Goal: Transaction & Acquisition: Book appointment/travel/reservation

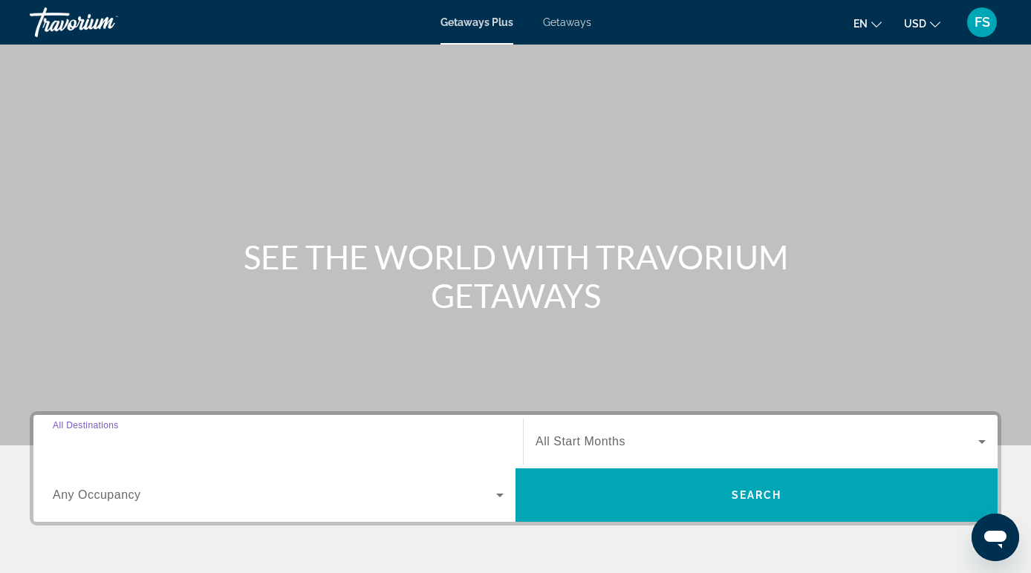
click at [166, 449] on input "Destination All Destinations" at bounding box center [278, 443] width 451 height 18
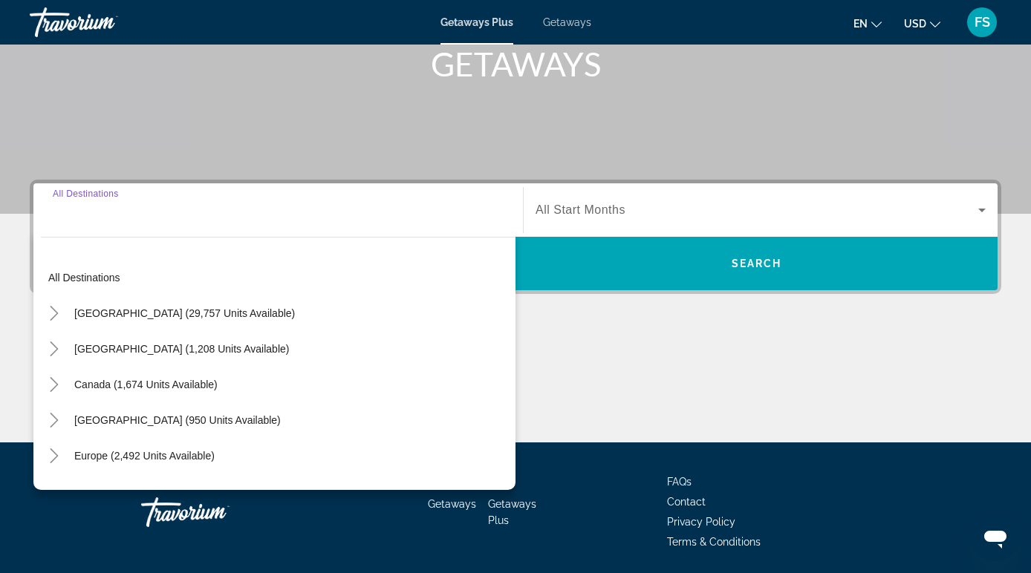
scroll to position [283, 0]
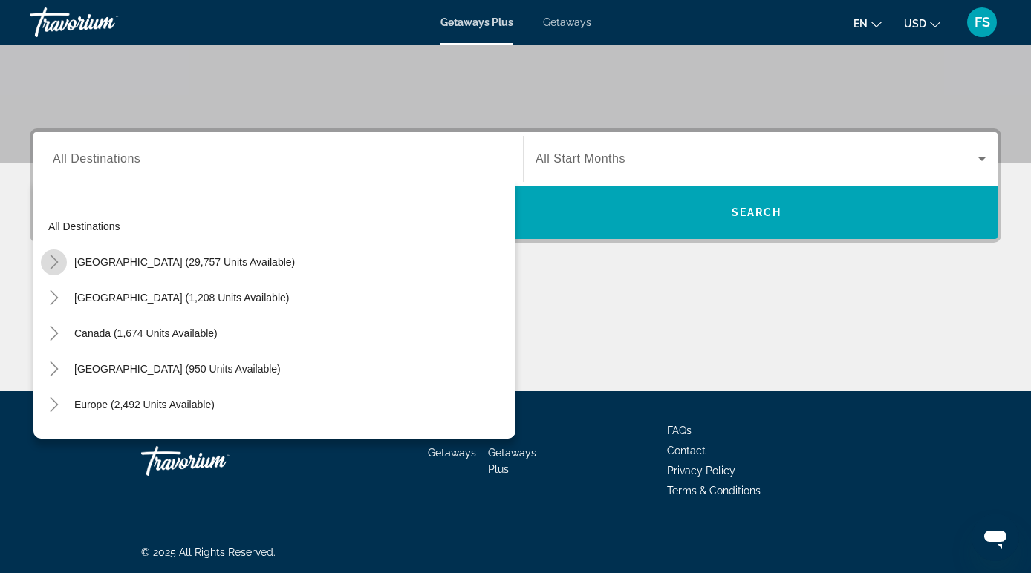
click at [51, 267] on icon "Toggle United States (29,757 units available)" at bounding box center [54, 262] width 8 height 15
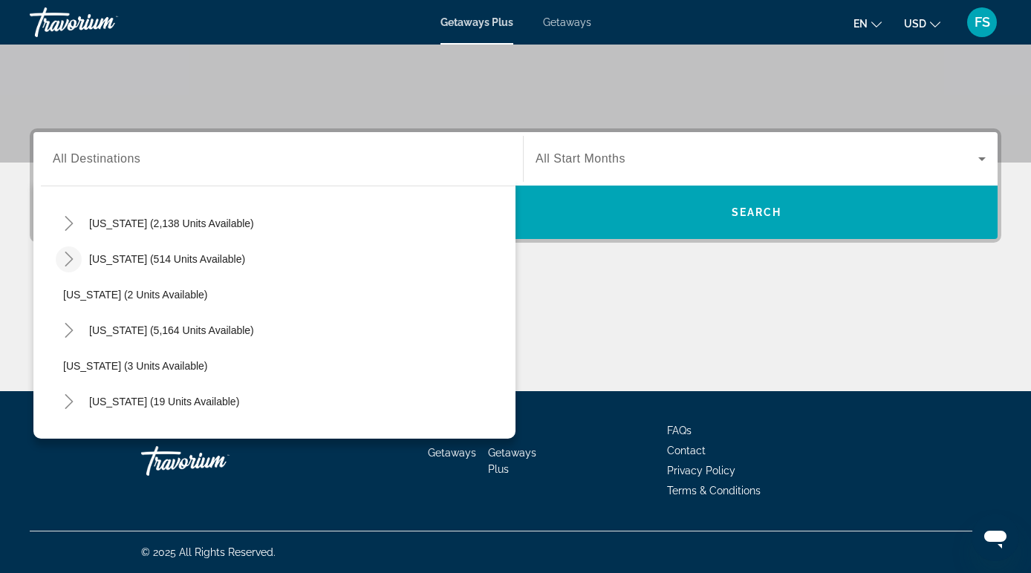
scroll to position [157, 0]
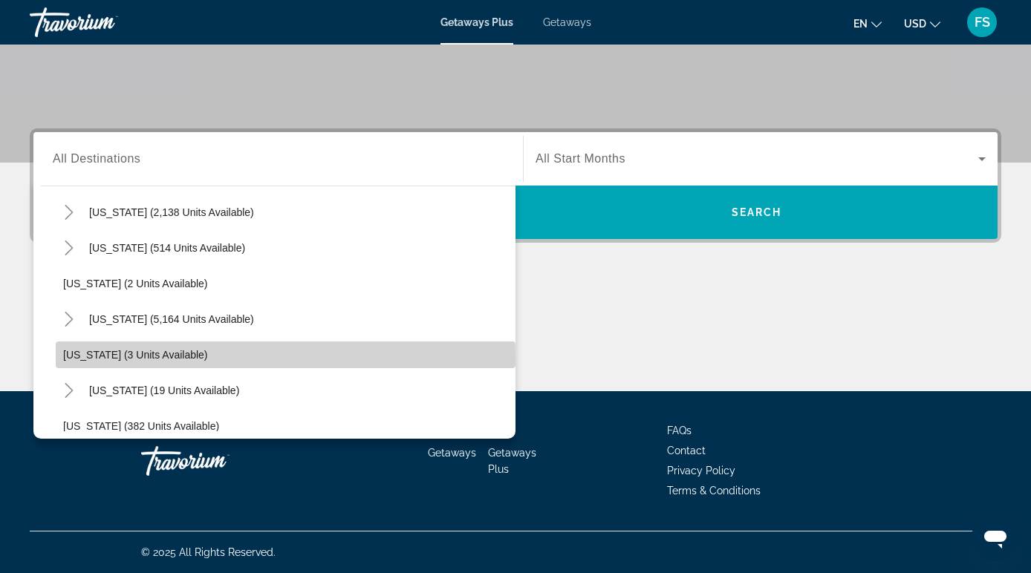
click at [82, 358] on span "[US_STATE] (3 units available)" at bounding box center [135, 355] width 145 height 12
type input "**********"
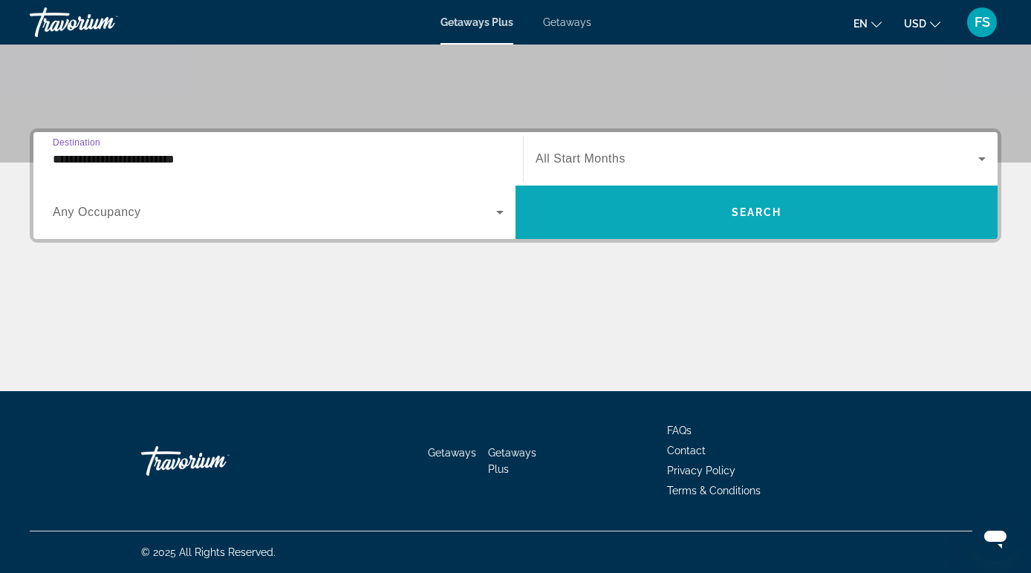
click at [744, 212] on span "Search" at bounding box center [757, 212] width 51 height 12
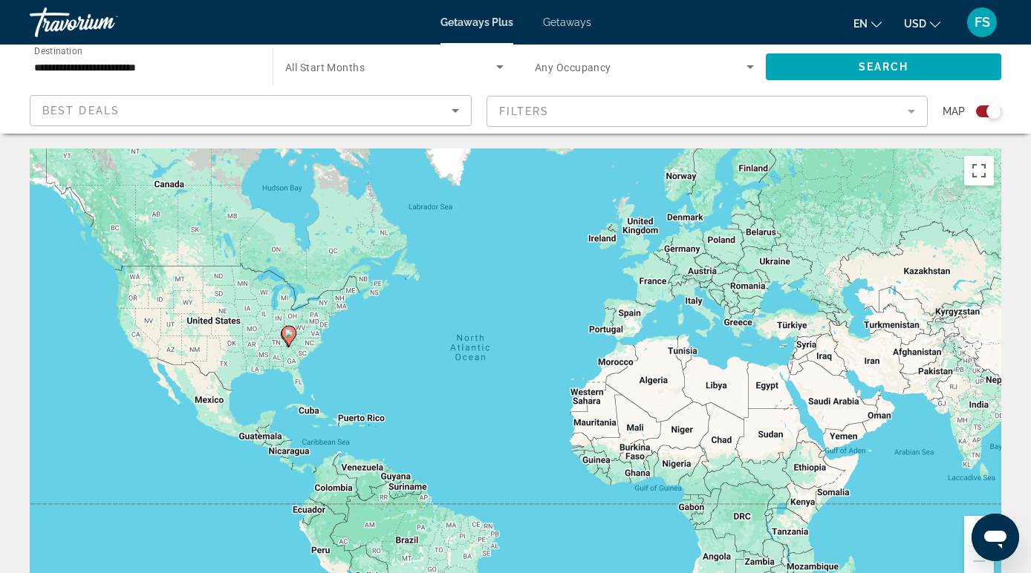
click at [556, 26] on span "Getaways" at bounding box center [567, 22] width 48 height 12
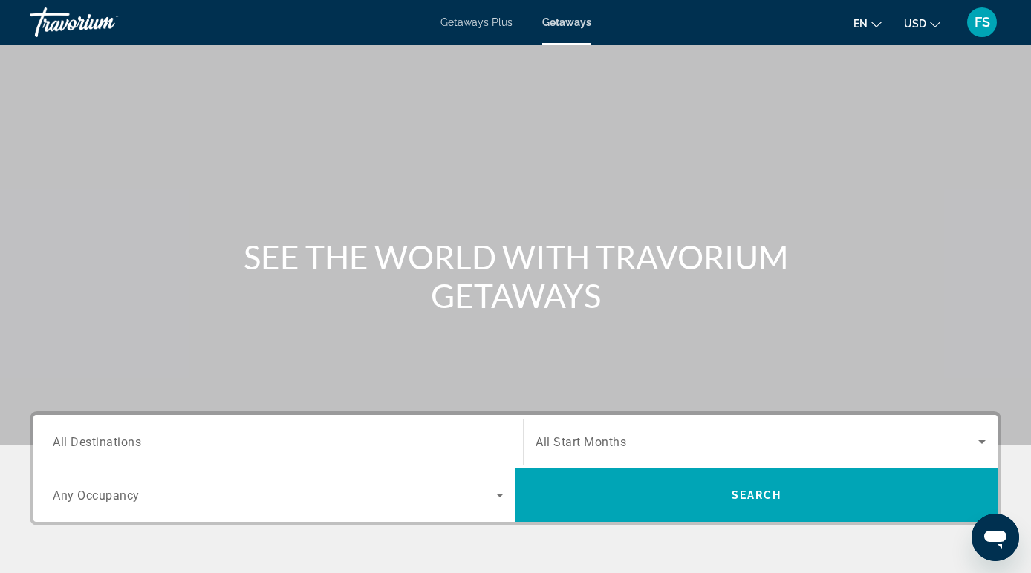
click at [246, 447] on input "Destination All Destinations" at bounding box center [278, 443] width 451 height 18
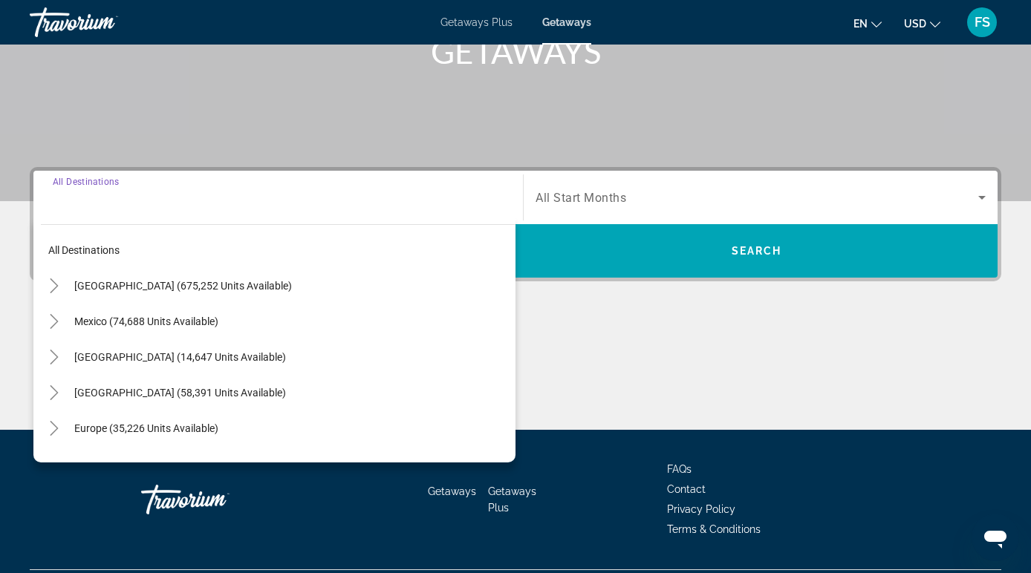
scroll to position [283, 0]
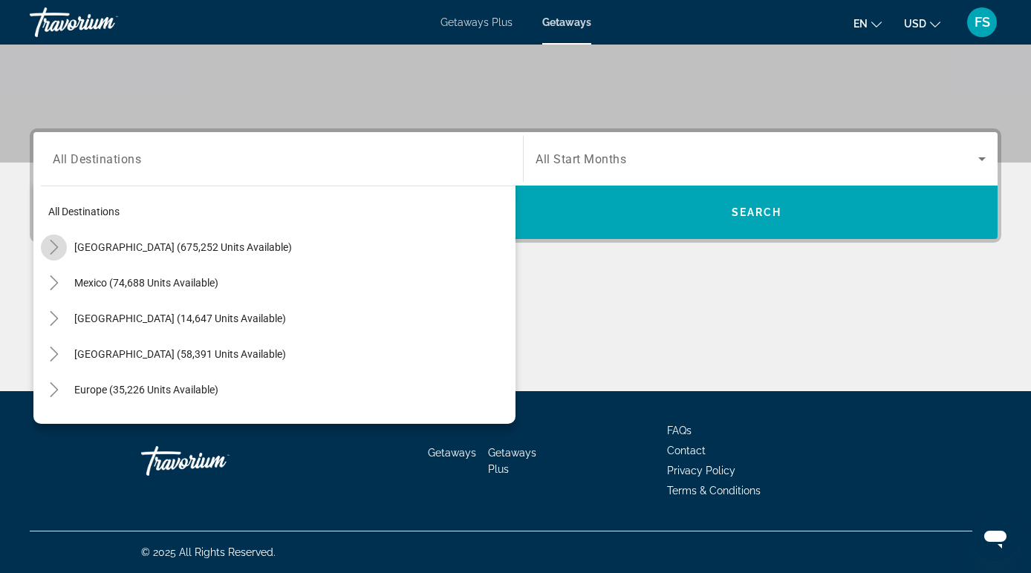
click at [52, 255] on mat-icon "Toggle United States (675,252 units available)" at bounding box center [54, 248] width 26 height 26
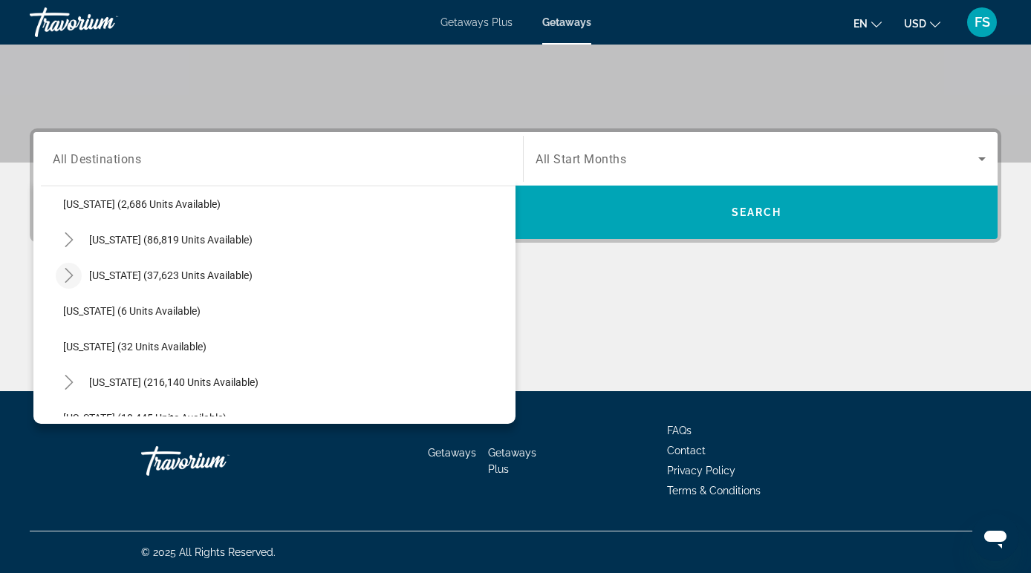
scroll to position [114, 0]
click at [68, 245] on icon "Toggle California (86,819 units available)" at bounding box center [69, 240] width 15 height 15
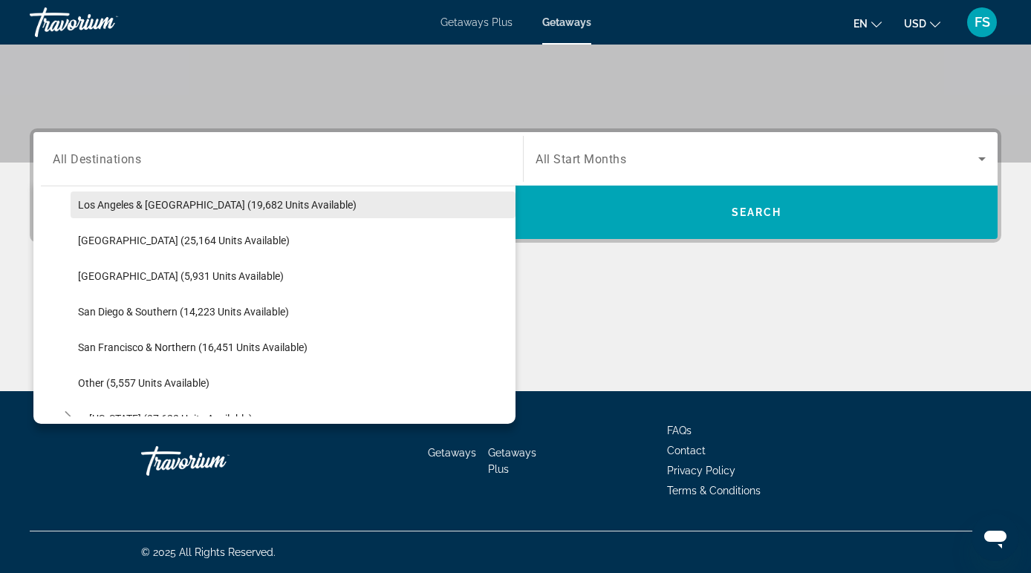
scroll to position [186, 0]
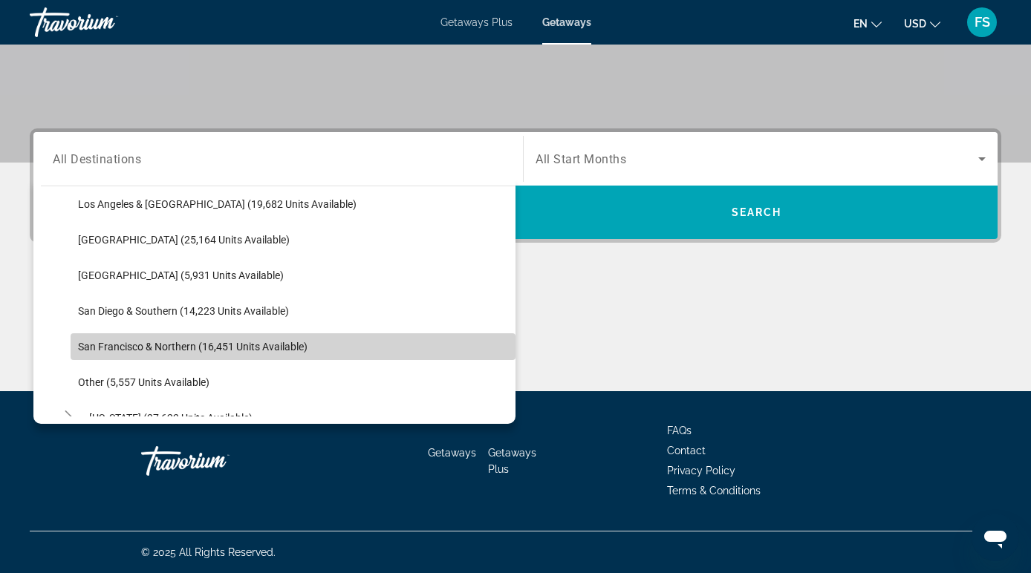
click at [108, 338] on span "Search widget" at bounding box center [293, 347] width 445 height 36
type input "**********"
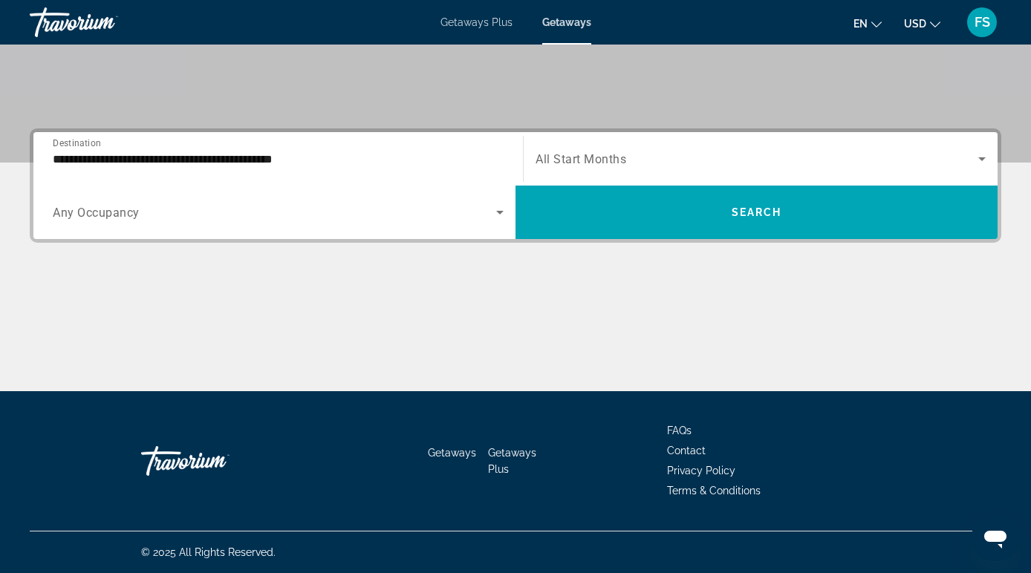
click at [660, 168] on div "Search widget" at bounding box center [761, 159] width 450 height 42
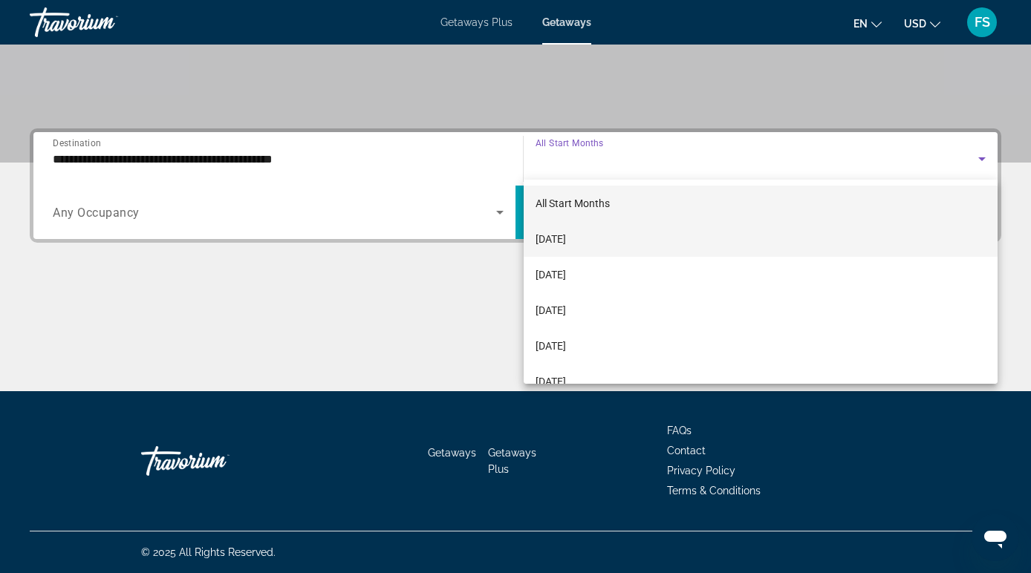
click at [566, 232] on span "[DATE]" at bounding box center [551, 239] width 30 height 18
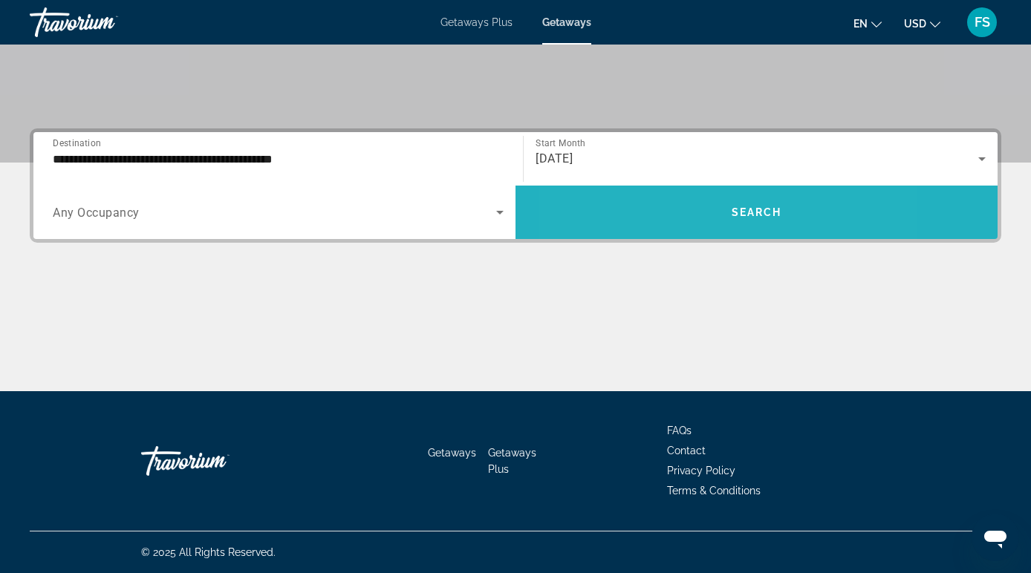
click at [675, 230] on span "Search widget" at bounding box center [757, 213] width 482 height 36
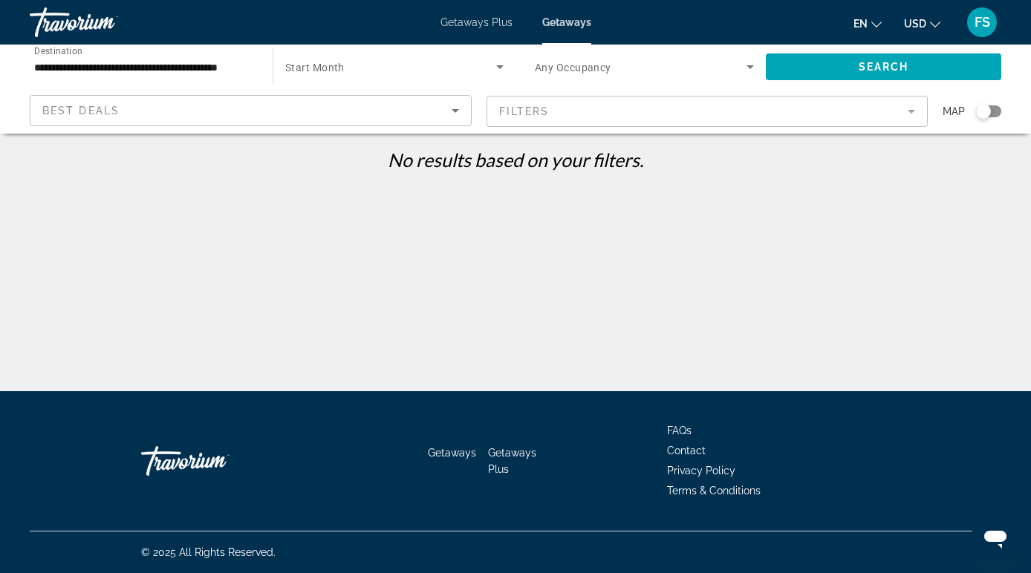
click at [249, 62] on input "**********" at bounding box center [143, 68] width 219 height 18
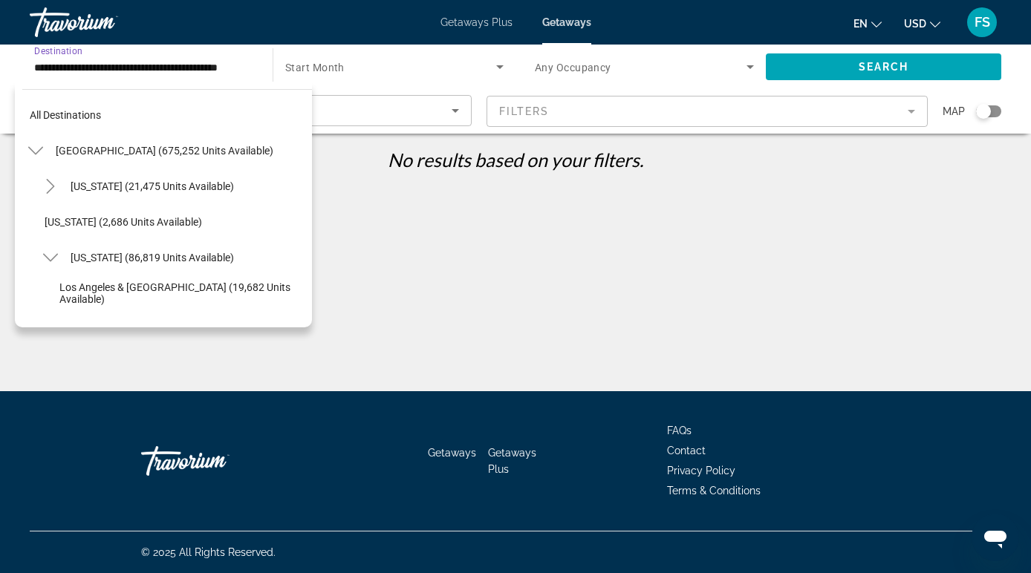
scroll to position [231, 0]
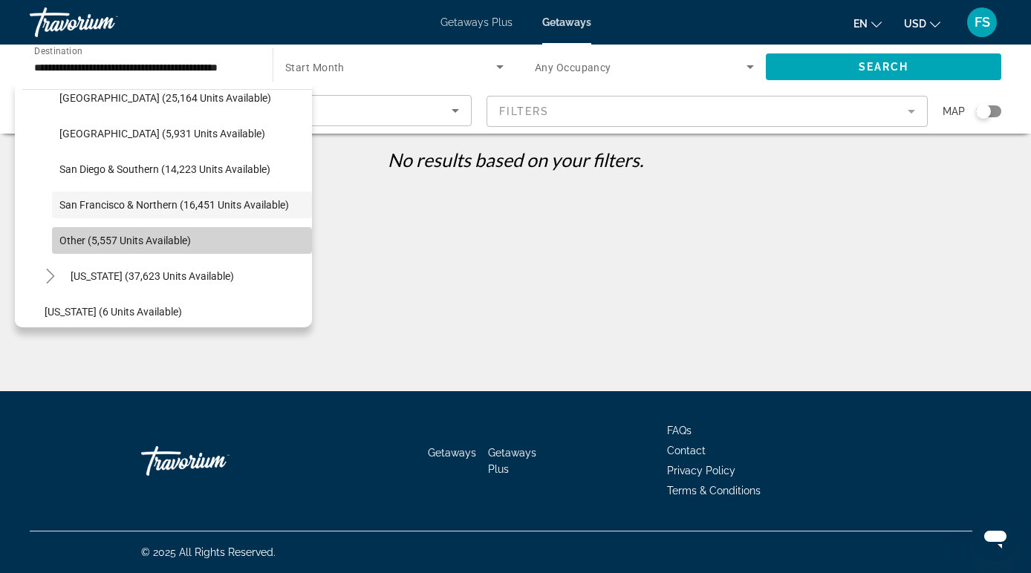
click at [131, 237] on span "Other (5,557 units available)" at bounding box center [124, 241] width 131 height 12
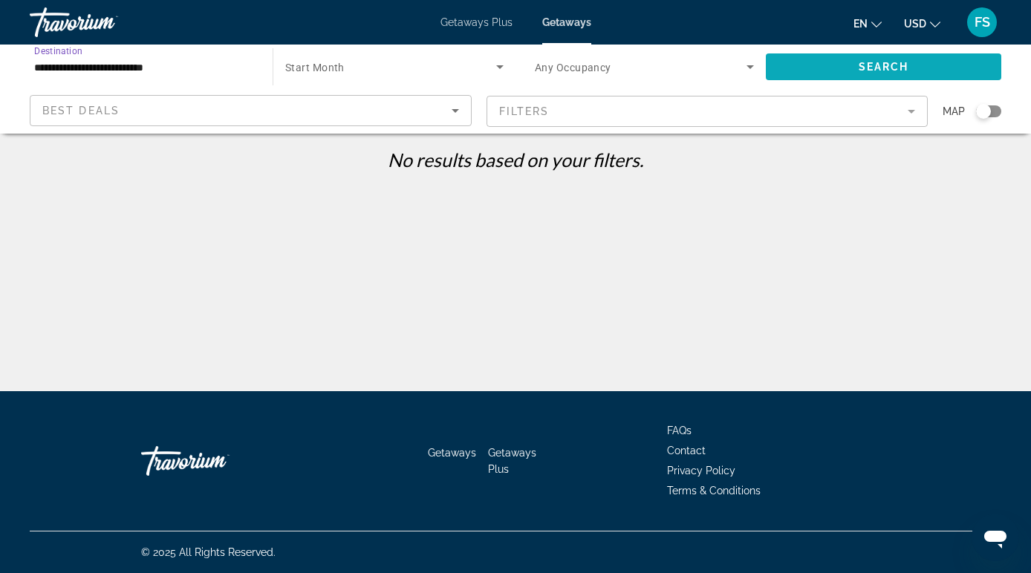
click at [825, 71] on span "Search widget" at bounding box center [883, 67] width 235 height 36
click at [244, 61] on input "**********" at bounding box center [143, 68] width 219 height 18
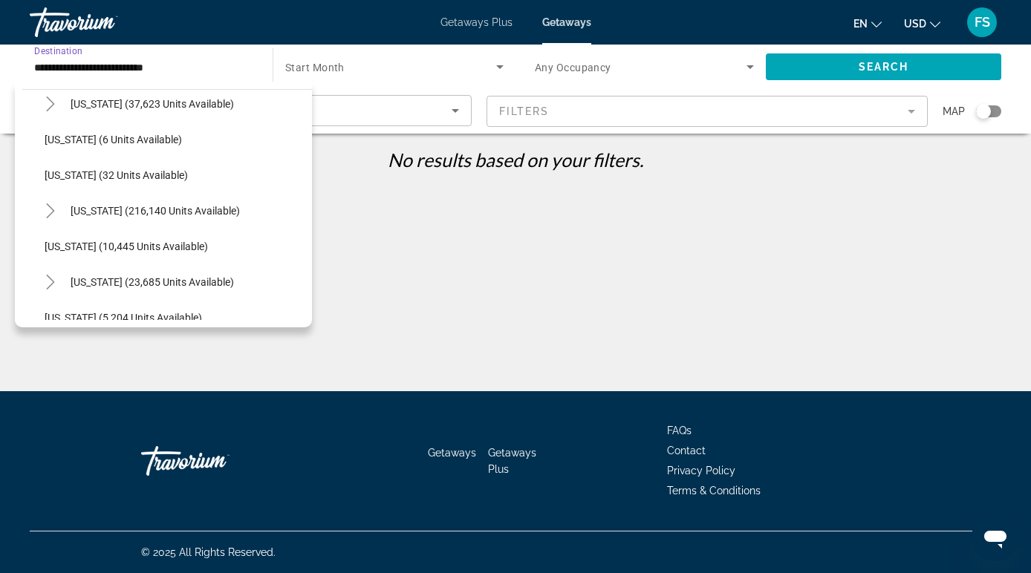
scroll to position [405, 0]
click at [68, 239] on span "[US_STATE] (10,445 units available)" at bounding box center [126, 245] width 163 height 12
type input "**********"
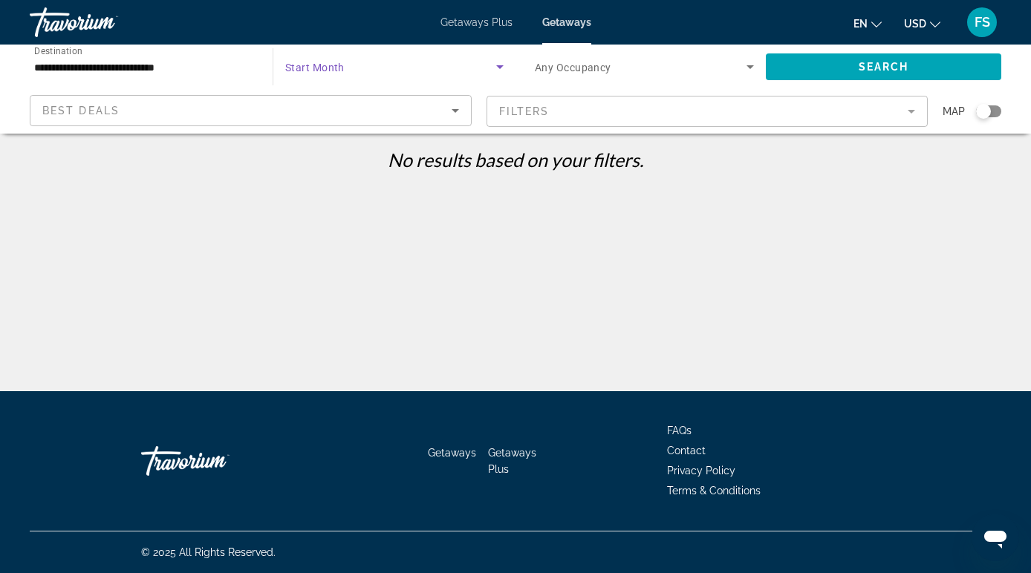
click at [423, 75] on span "Search widget" at bounding box center [390, 67] width 211 height 18
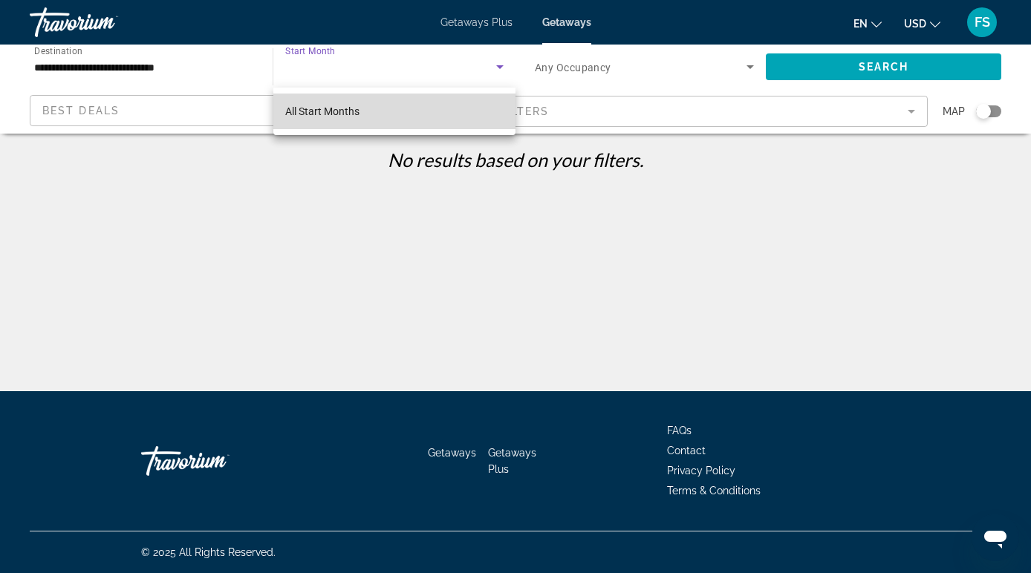
click at [336, 114] on span "All Start Months" at bounding box center [322, 111] width 74 height 12
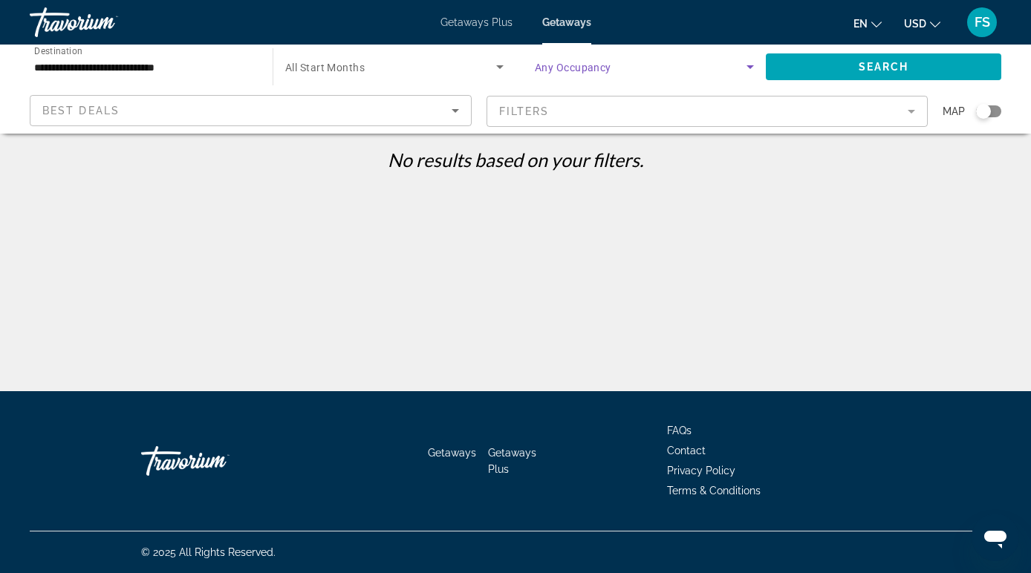
click at [629, 75] on span "Search widget" at bounding box center [641, 67] width 212 height 18
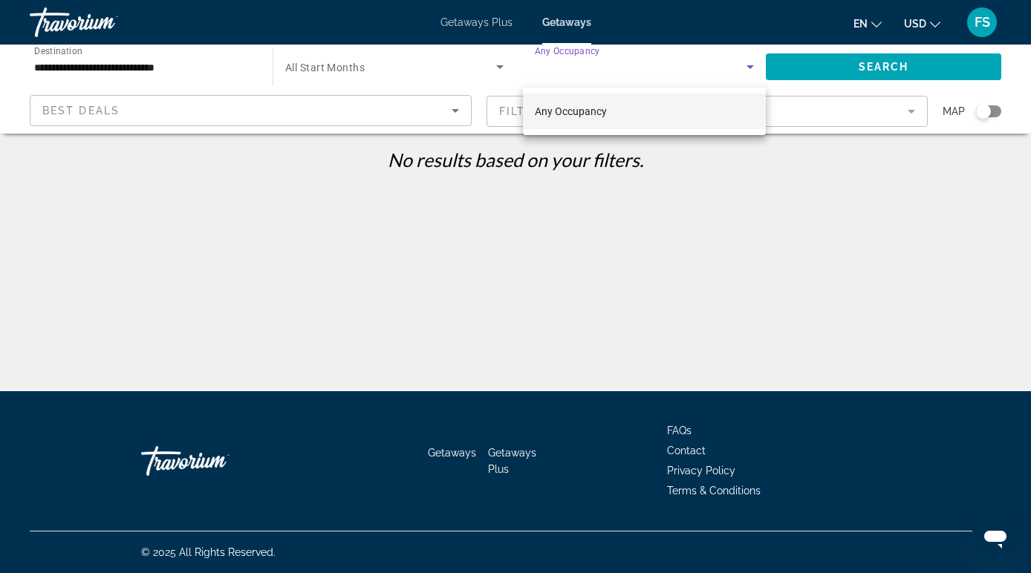
click at [865, 70] on div at bounding box center [515, 286] width 1031 height 573
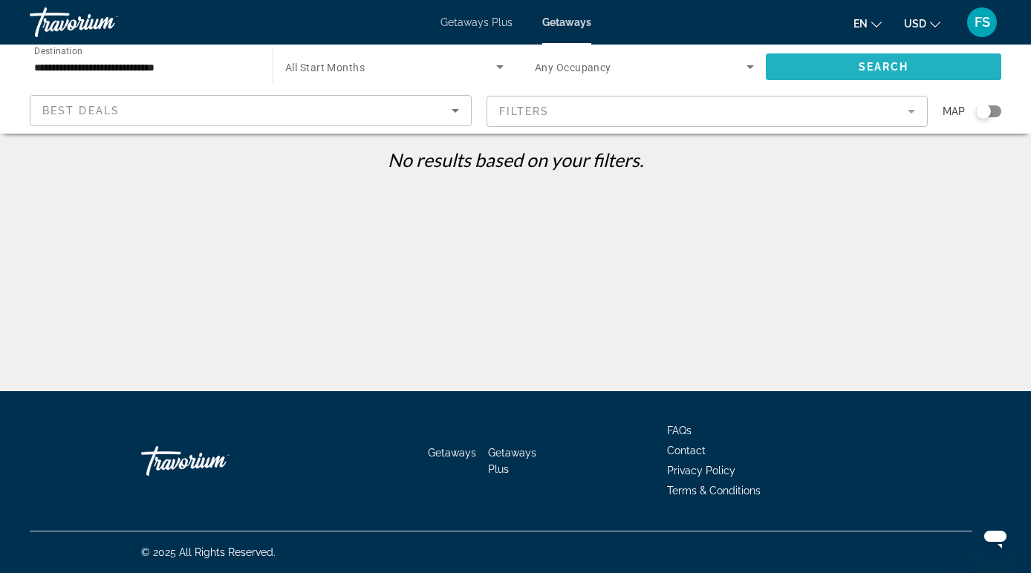
click at [853, 68] on span "Search widget" at bounding box center [883, 67] width 235 height 36
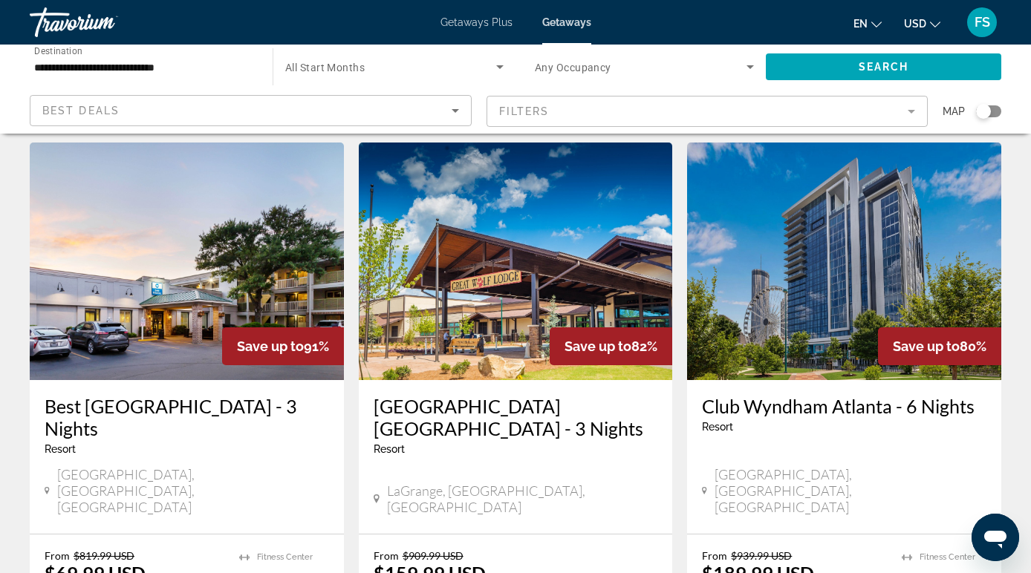
scroll to position [1725, 0]
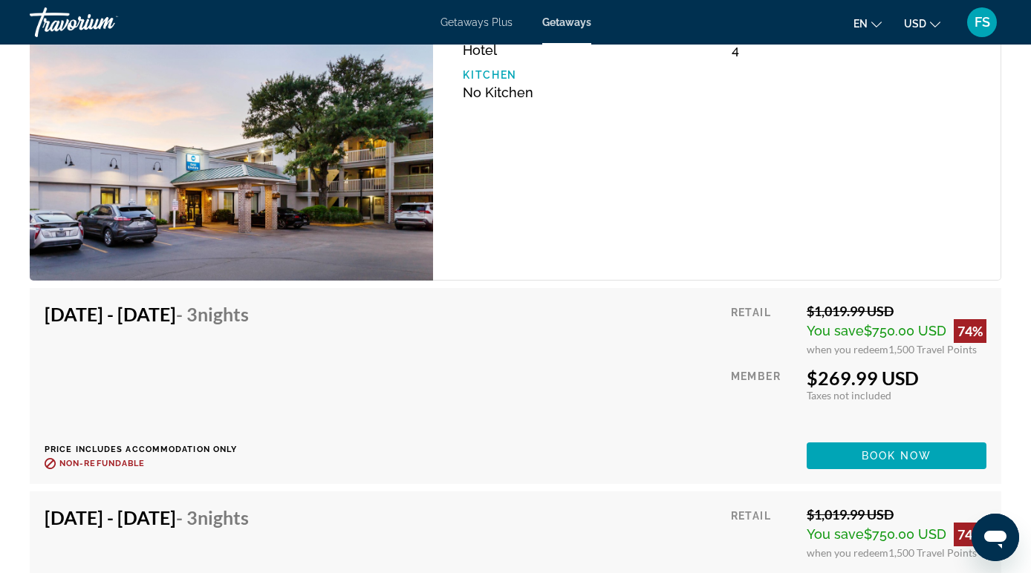
scroll to position [2514, 0]
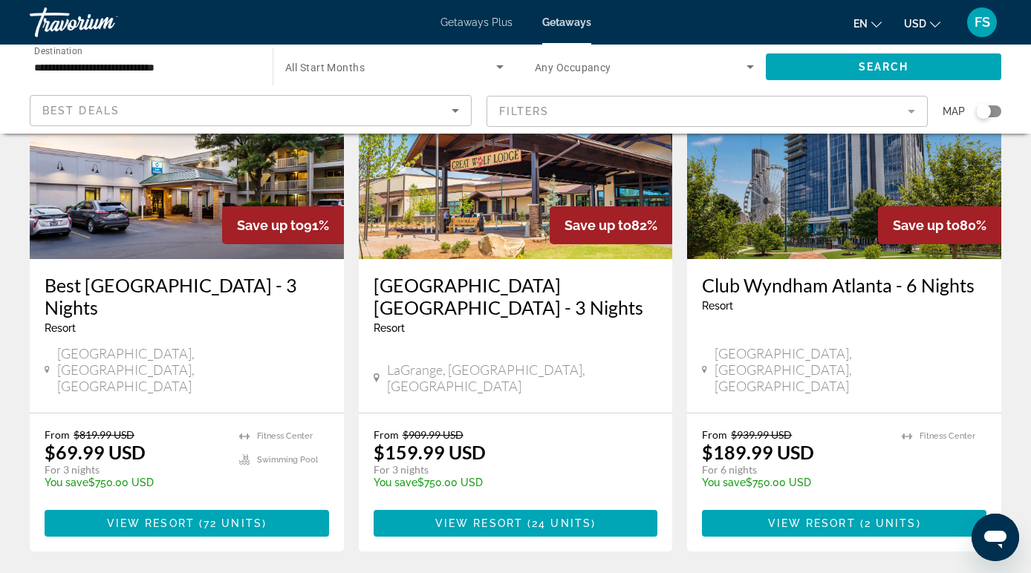
scroll to position [1848, 0]
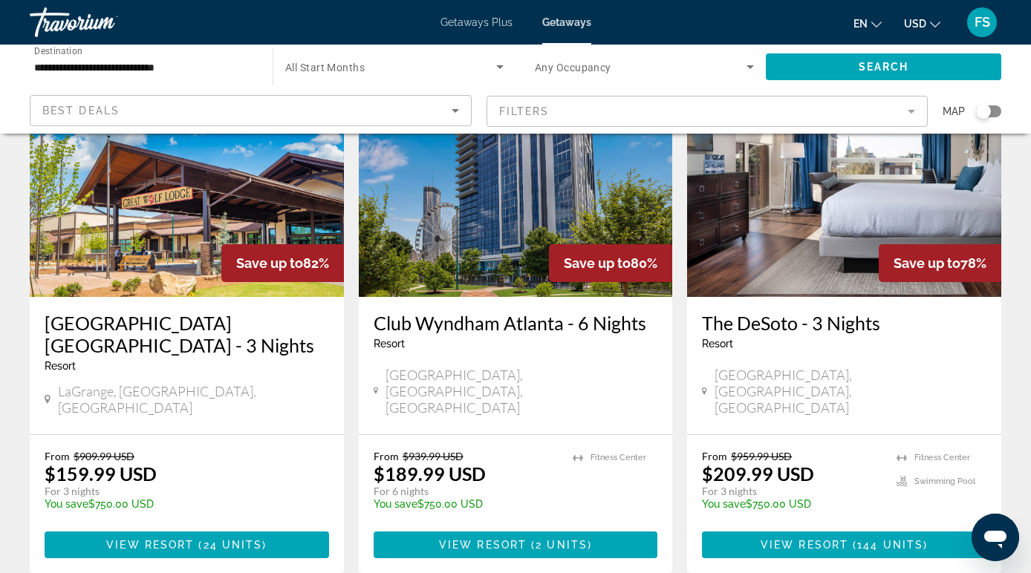
scroll to position [126, 0]
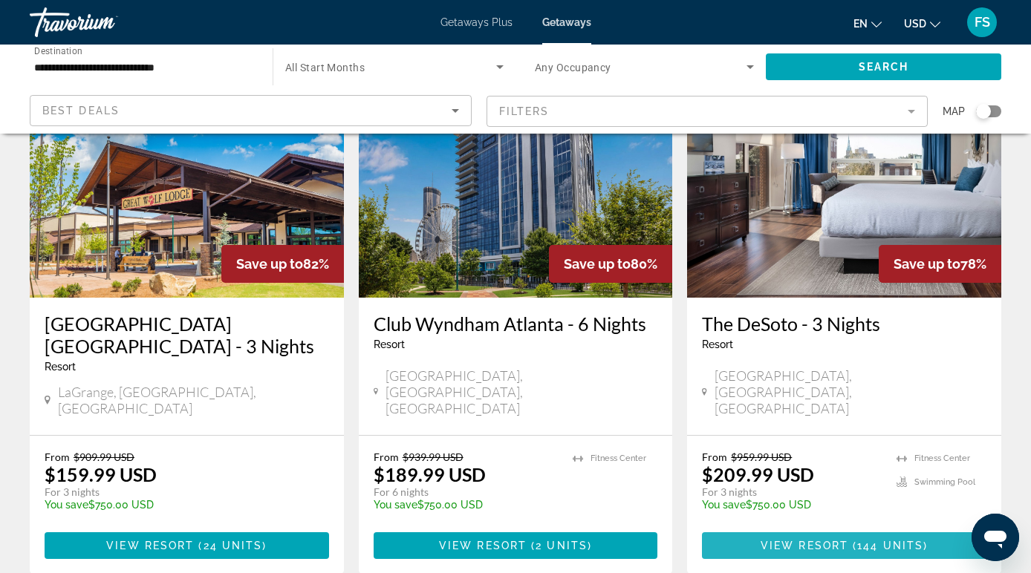
click at [757, 535] on span "Main content" at bounding box center [844, 546] width 284 height 36
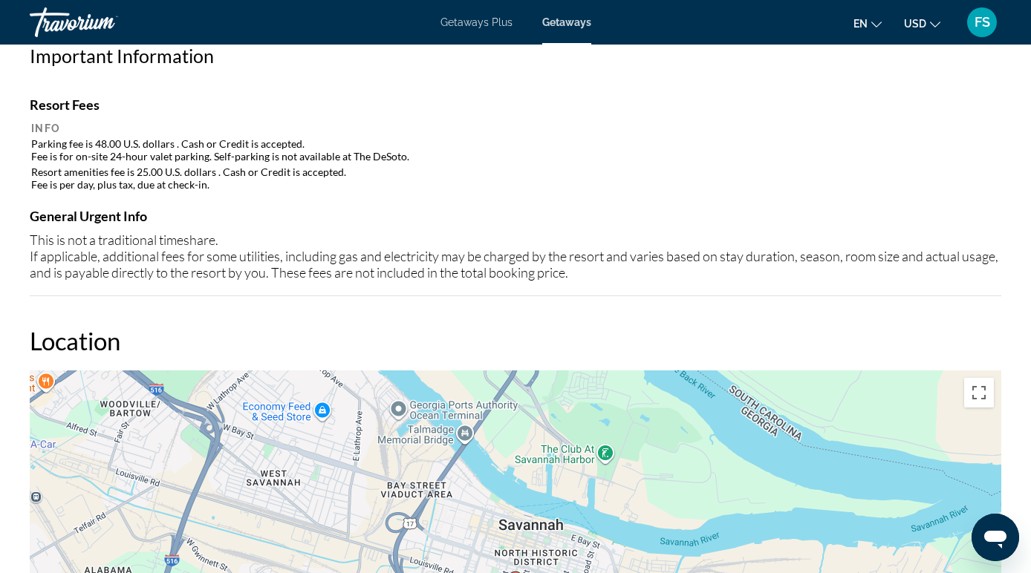
scroll to position [1573, 0]
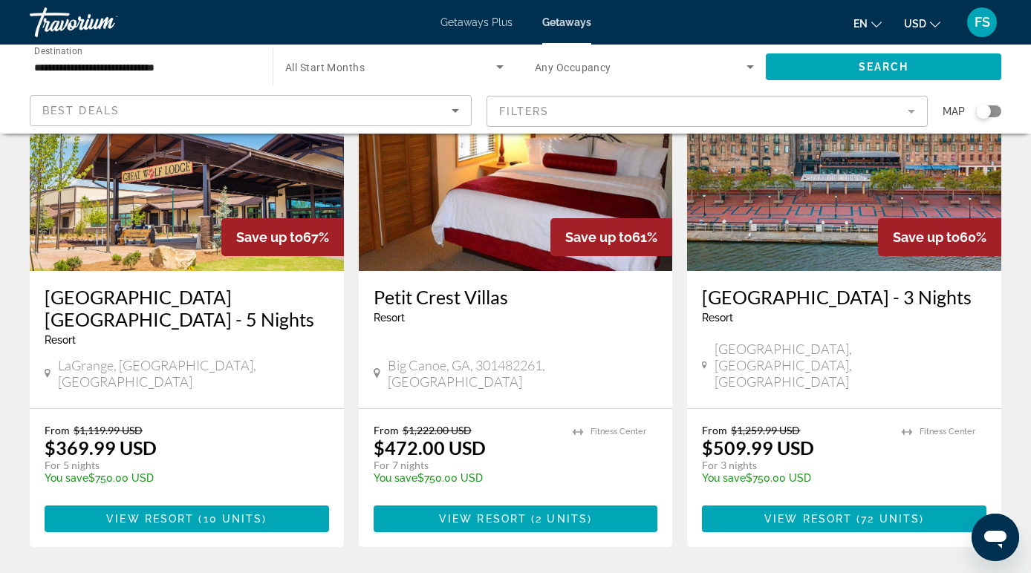
scroll to position [1986, 0]
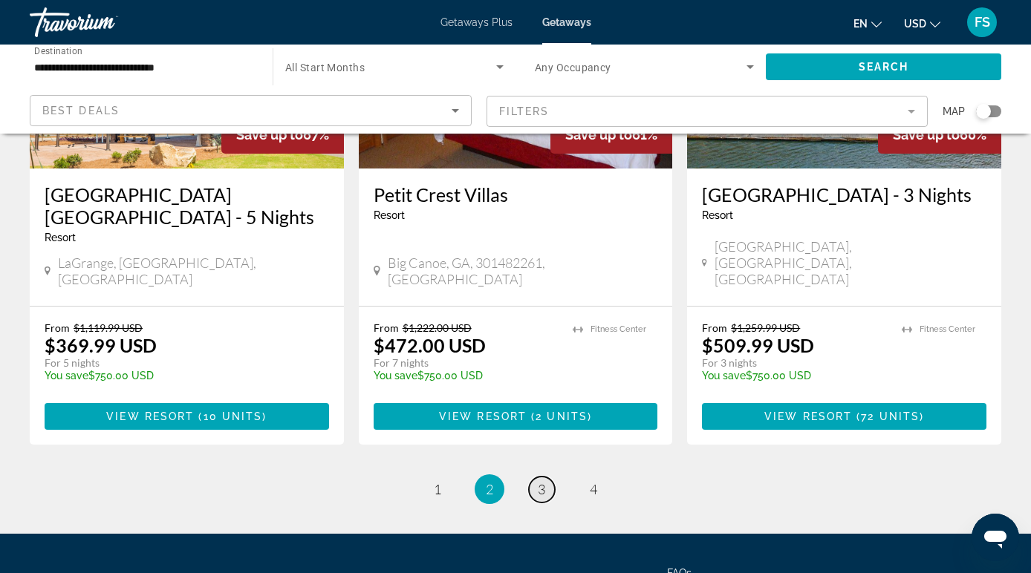
click at [547, 477] on link "page 3" at bounding box center [542, 490] width 26 height 26
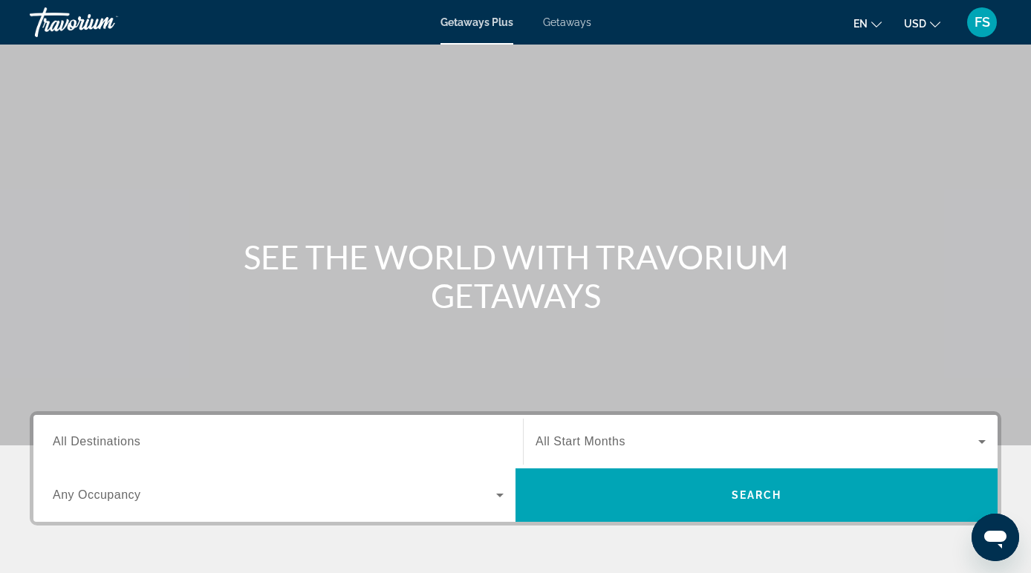
click at [986, 28] on span "FS" at bounding box center [983, 22] width 16 height 15
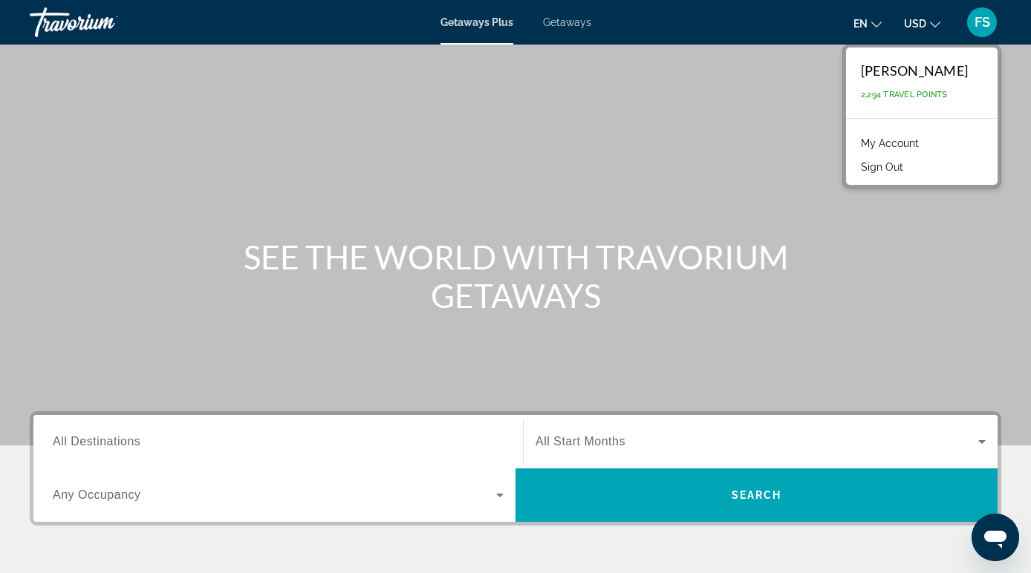
click at [906, 143] on link "My Account" at bounding box center [889, 143] width 73 height 19
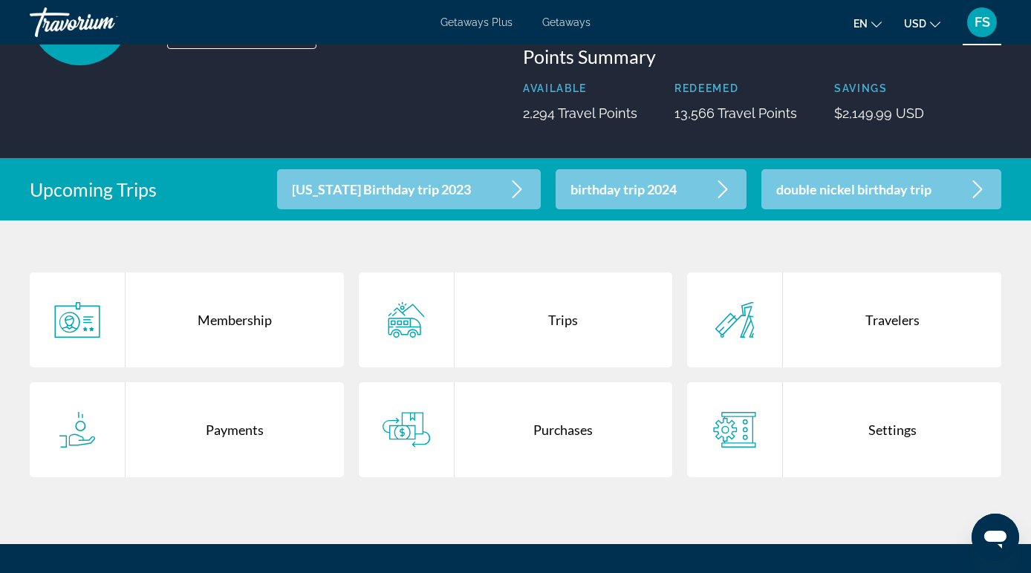
scroll to position [326, 0]
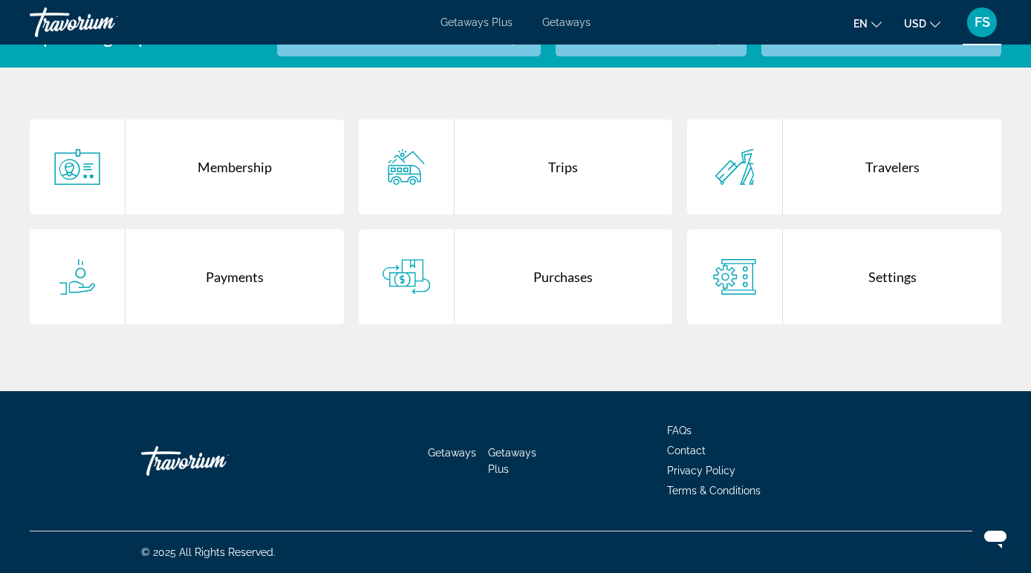
click at [554, 279] on div "Purchases" at bounding box center [564, 277] width 218 height 95
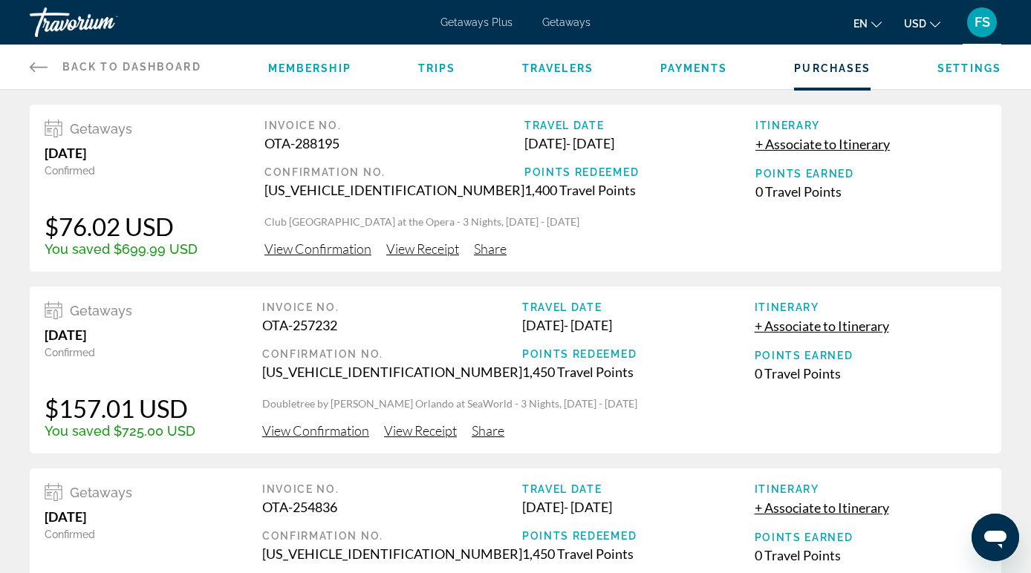
click at [344, 252] on span "View Confirmation" at bounding box center [317, 249] width 107 height 16
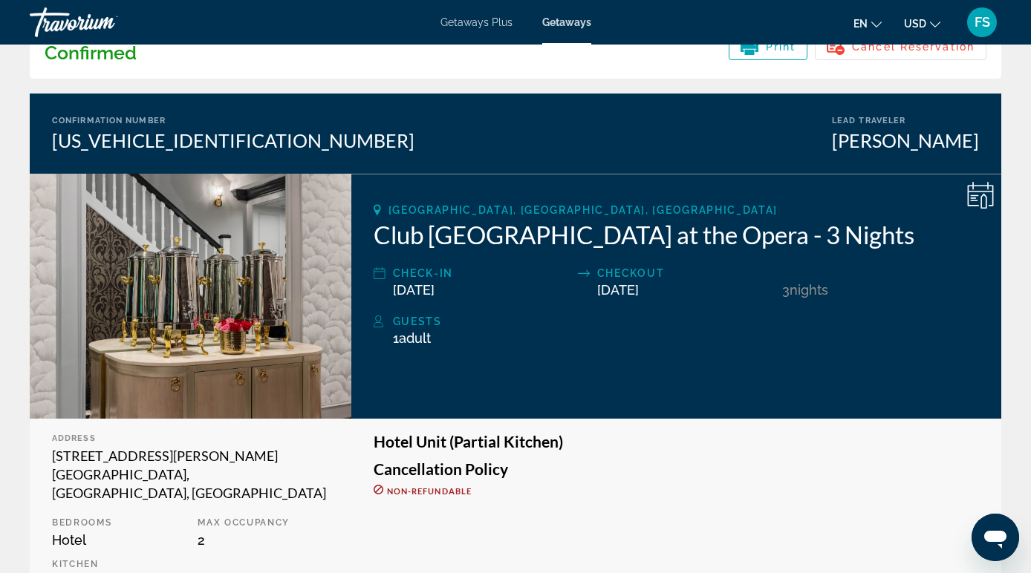
scroll to position [90, 0]
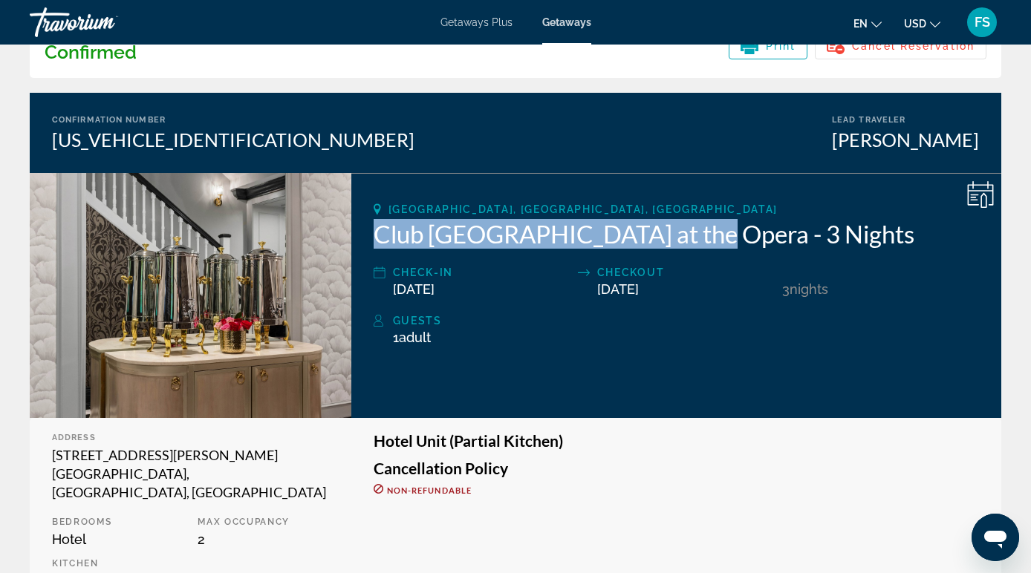
drag, startPoint x: 374, startPoint y: 235, endPoint x: 718, endPoint y: 247, distance: 344.9
click at [718, 247] on h2 "Club Wyndham Inn at the Opera - 3 Nights" at bounding box center [676, 234] width 605 height 30
copy h2 "Club Wyndham Inn at the Opera"
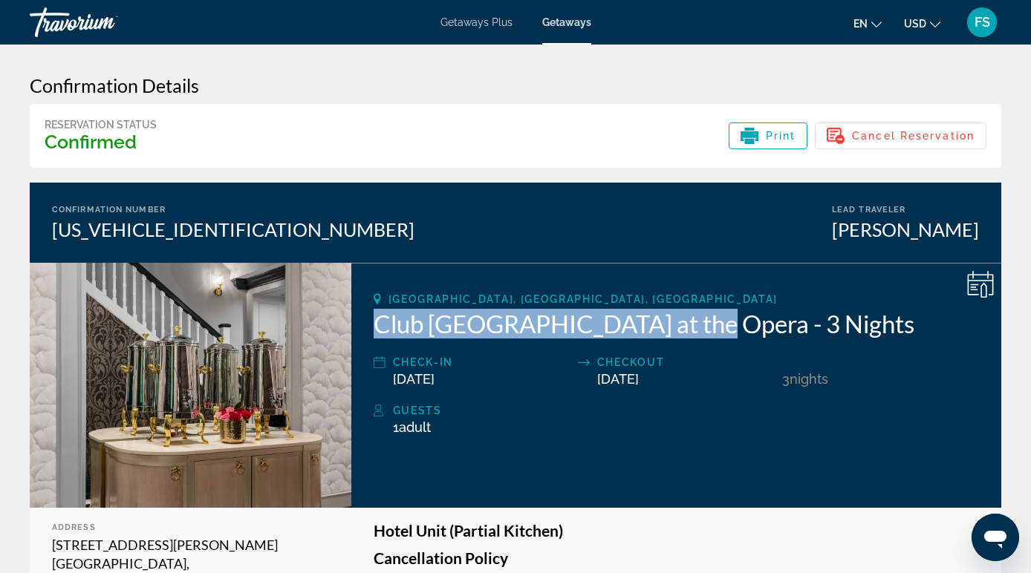
scroll to position [1, 0]
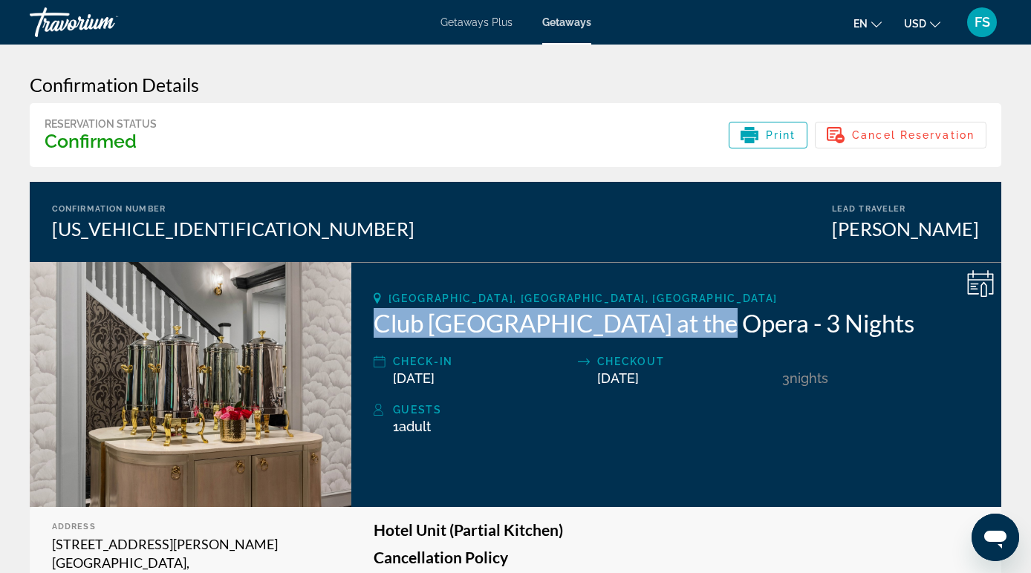
click at [300, 414] on img "Main content" at bounding box center [191, 384] width 322 height 245
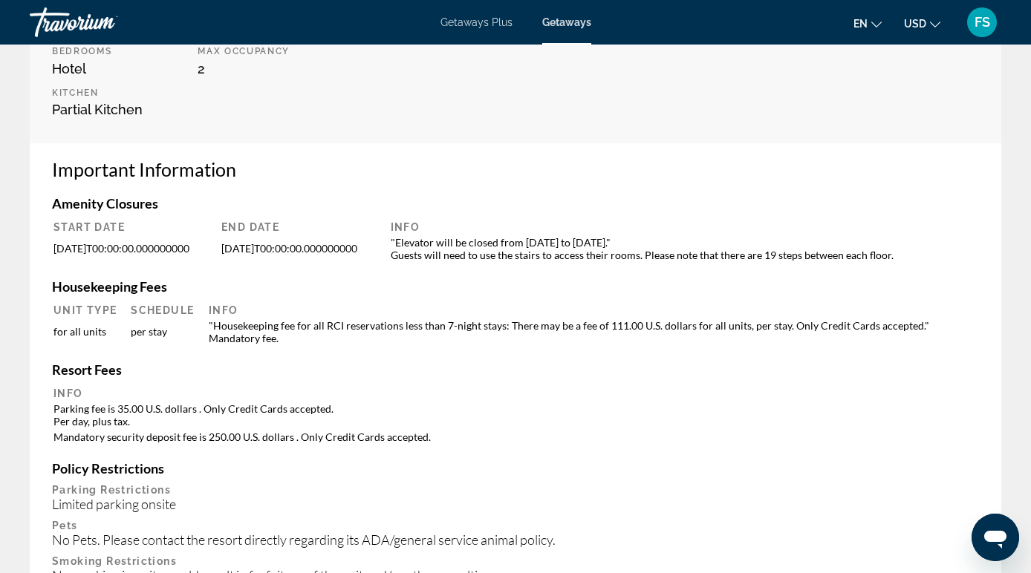
scroll to position [0, 0]
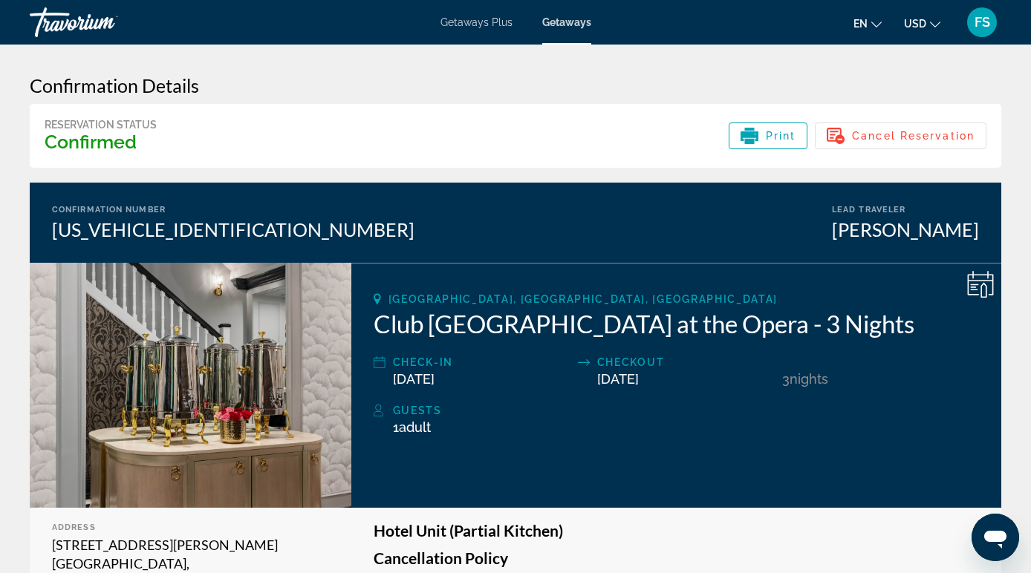
click at [408, 77] on h3 "Confirmation Details" at bounding box center [516, 85] width 972 height 22
click at [486, 24] on span "Getaways Plus" at bounding box center [476, 22] width 72 height 12
